Goal: Task Accomplishment & Management: Use online tool/utility

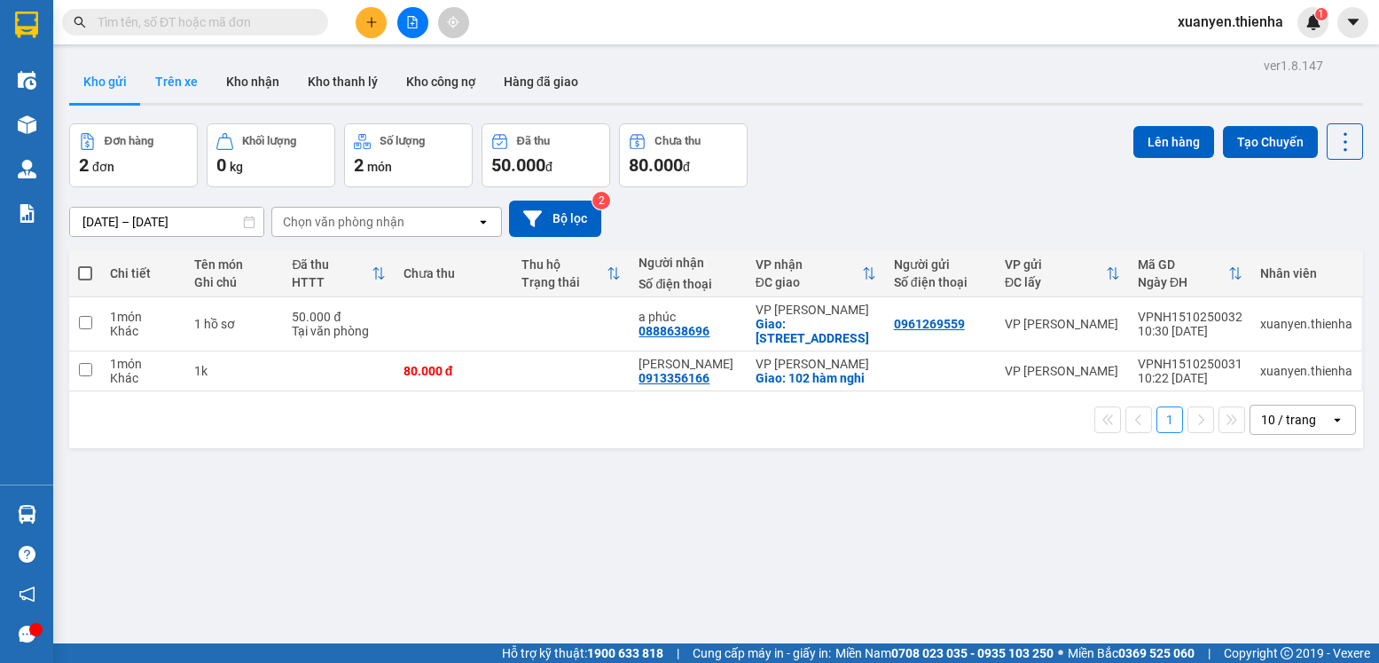
click at [182, 90] on button "Trên xe" at bounding box center [176, 81] width 71 height 43
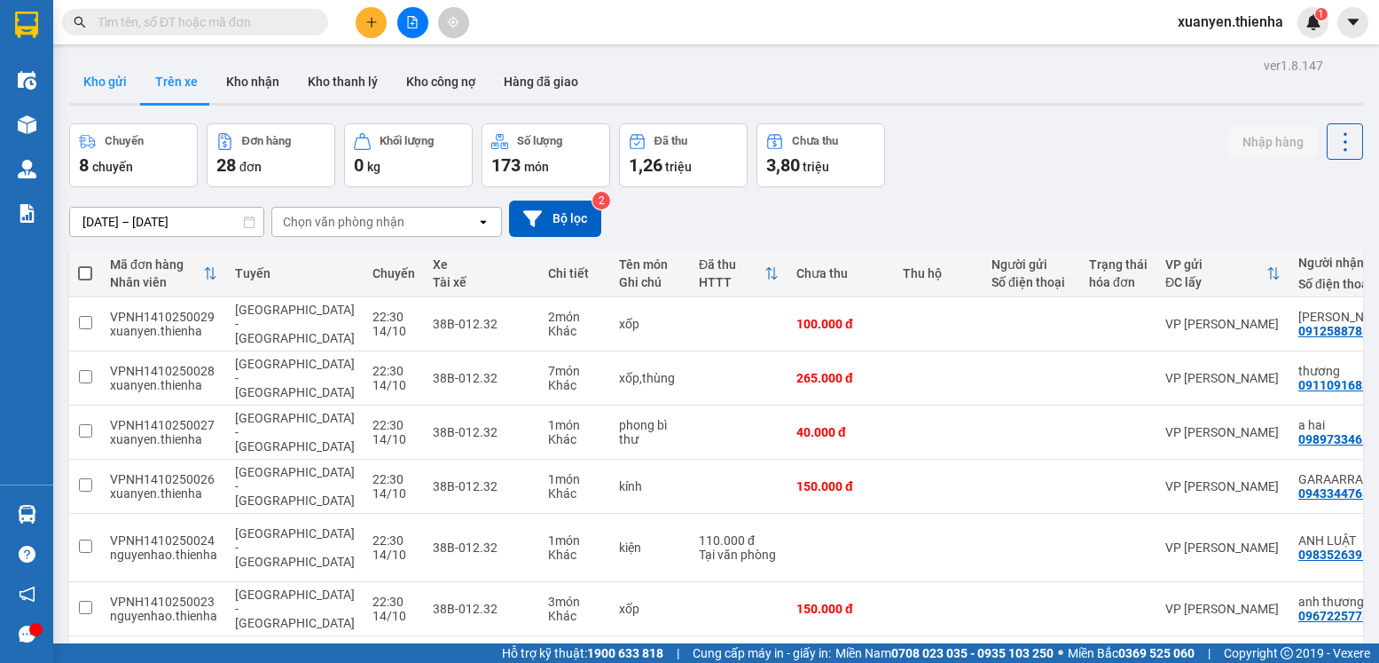
click at [125, 77] on button "Kho gửi" at bounding box center [105, 81] width 72 height 43
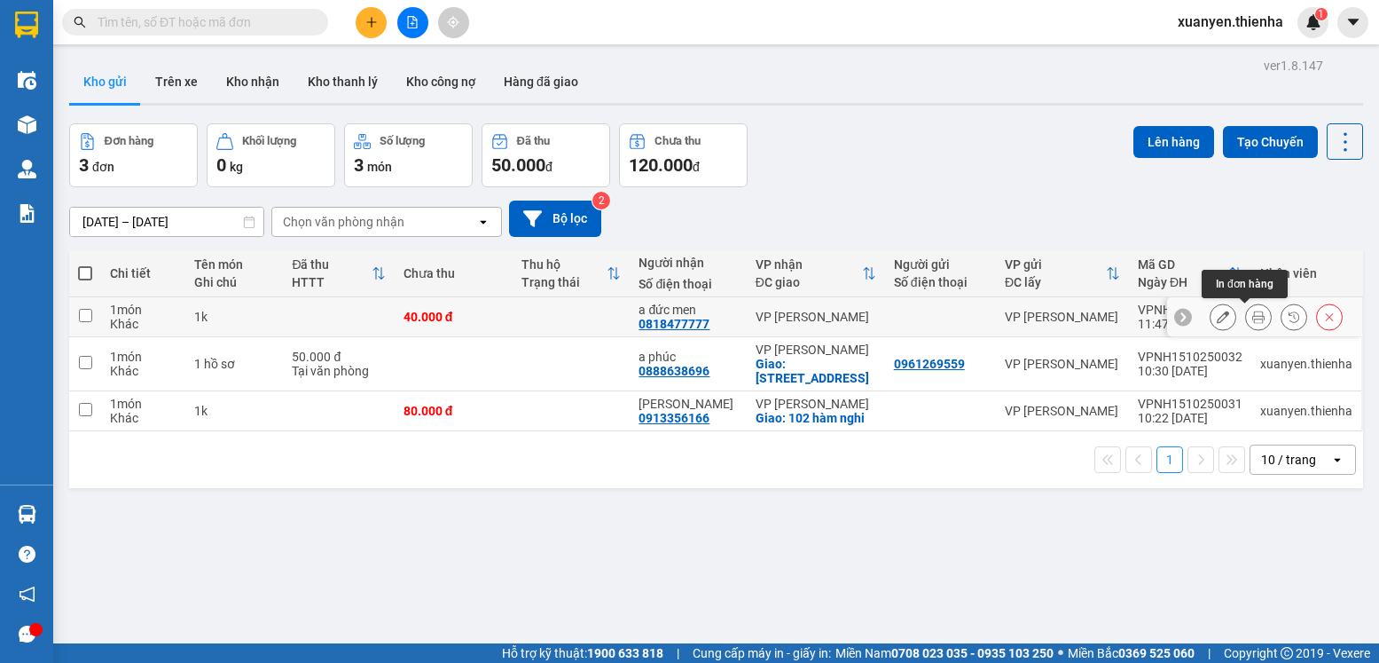
click at [1252, 321] on button at bounding box center [1258, 317] width 25 height 31
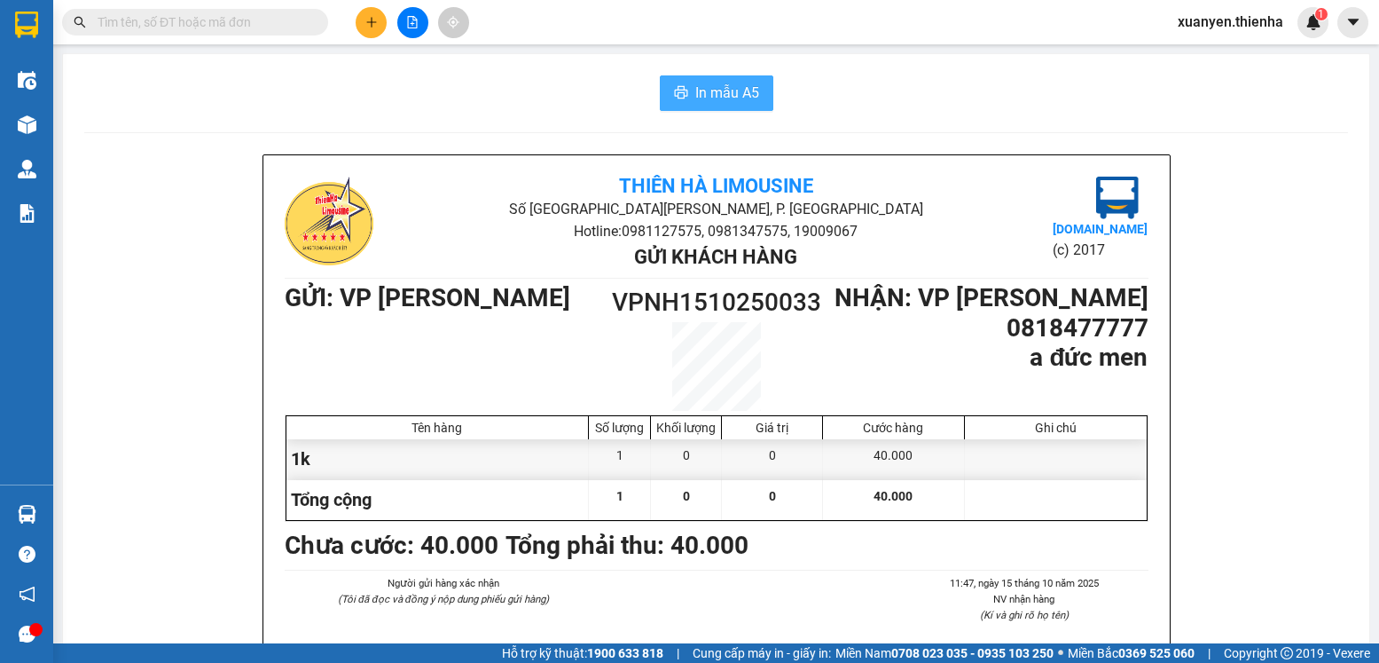
click at [695, 82] on span "In mẫu A5" at bounding box center [727, 93] width 64 height 22
